Goal: Contribute content: Add original content to the website for others to see

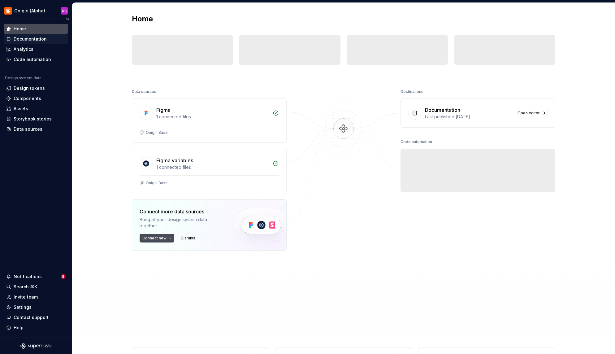
click at [30, 41] on div "Documentation" at bounding box center [30, 39] width 33 height 6
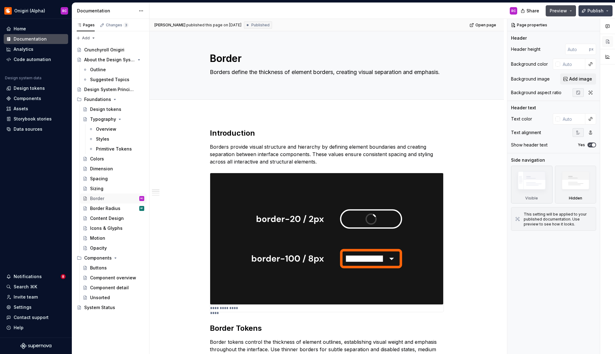
click at [601, 11] on span "Publish" at bounding box center [596, 11] width 16 height 6
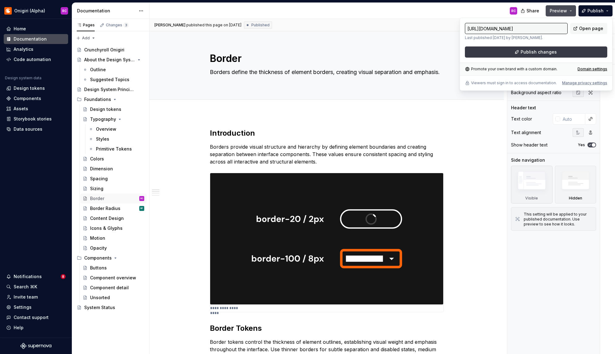
click at [567, 52] on button "Publish changes" at bounding box center [536, 51] width 142 height 11
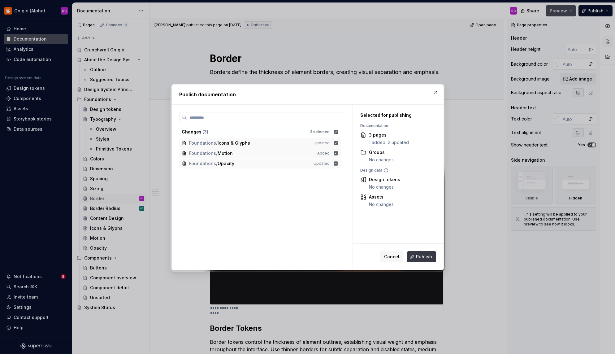
click at [412, 256] on button "Publish" at bounding box center [421, 256] width 29 height 11
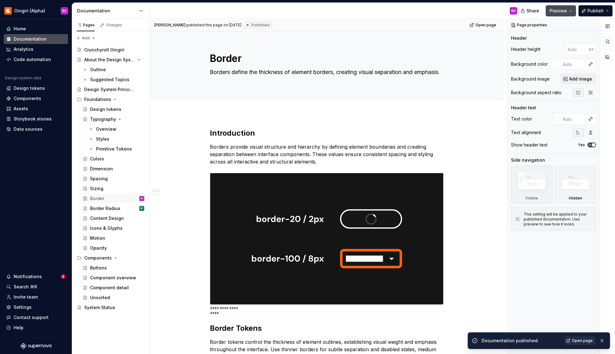
click at [579, 341] on span "Open page" at bounding box center [582, 340] width 21 height 5
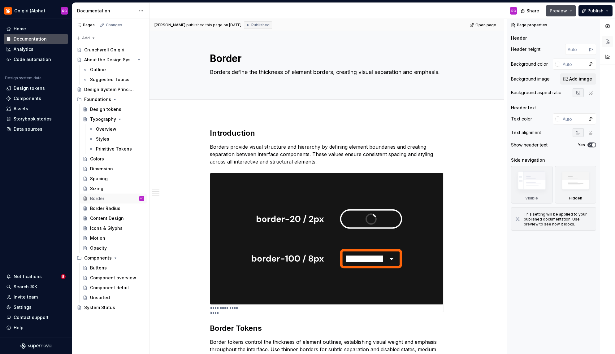
type textarea "*"
